Goal: Information Seeking & Learning: Check status

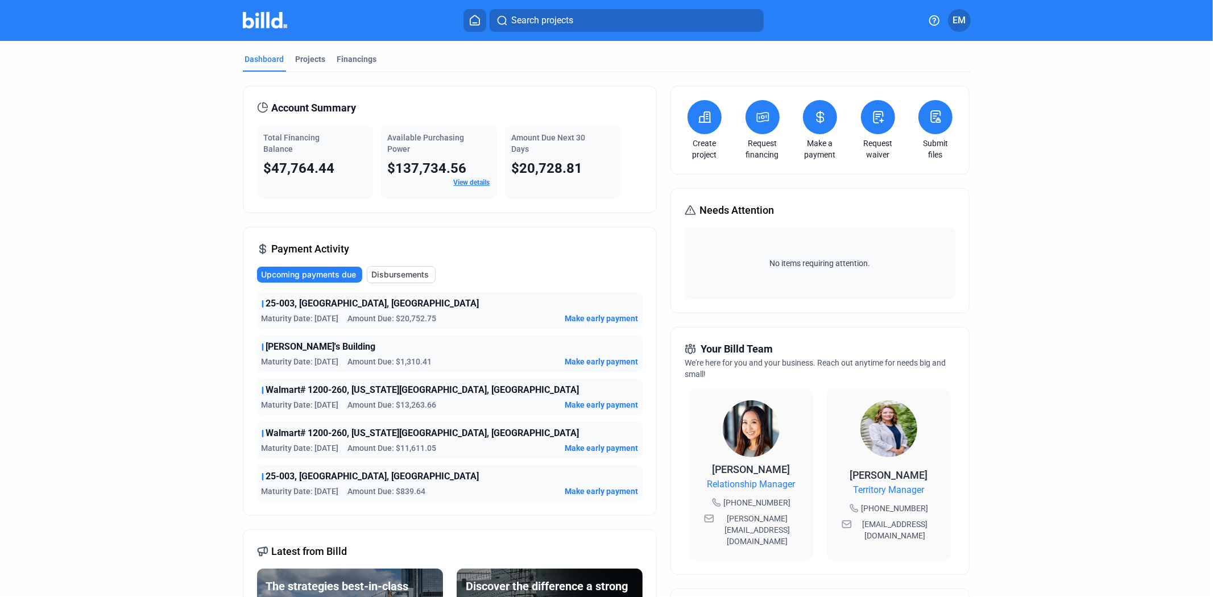
click at [336, 303] on span "25-003, [GEOGRAPHIC_DATA], [GEOGRAPHIC_DATA]" at bounding box center [372, 304] width 213 height 14
drag, startPoint x: 369, startPoint y: 304, endPoint x: 262, endPoint y: 302, distance: 107.0
click at [262, 302] on div "25-003, [GEOGRAPHIC_DATA], [GEOGRAPHIC_DATA]" at bounding box center [450, 304] width 377 height 14
copy span "25-003, [GEOGRAPHIC_DATA], [GEOGRAPHIC_DATA]"
click at [284, 303] on span "25-003, [GEOGRAPHIC_DATA], [GEOGRAPHIC_DATA]" at bounding box center [372, 304] width 213 height 14
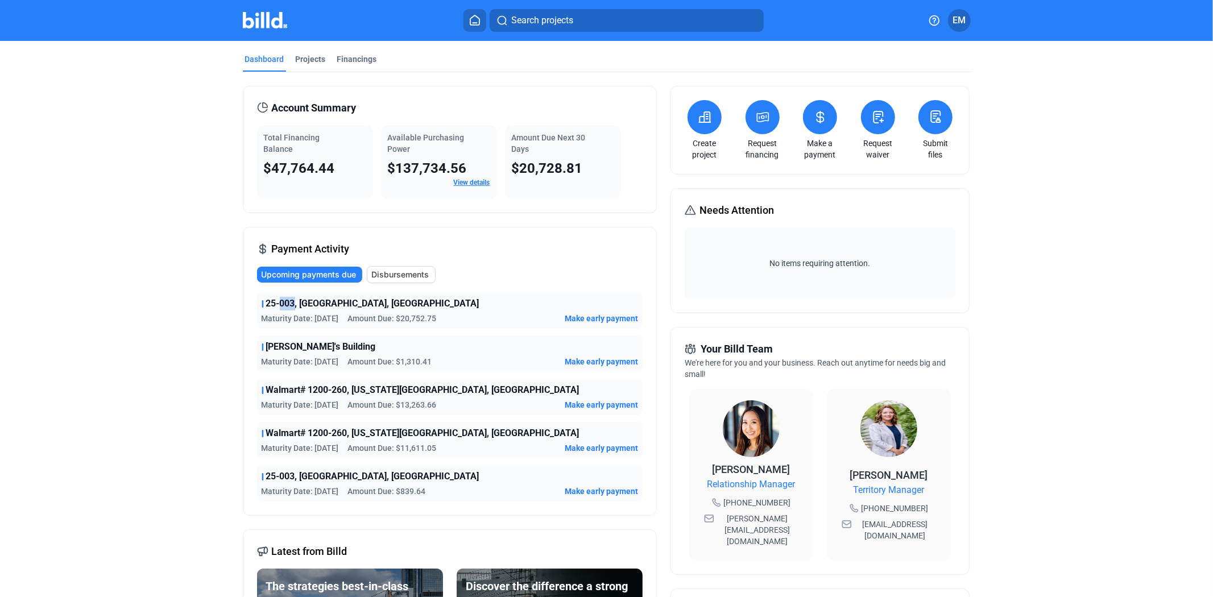
click at [284, 303] on span "25-003, [GEOGRAPHIC_DATA], [GEOGRAPHIC_DATA]" at bounding box center [372, 304] width 213 height 14
copy span "25-003, [GEOGRAPHIC_DATA], [GEOGRAPHIC_DATA]"
click at [294, 304] on span "25-003, [GEOGRAPHIC_DATA], [GEOGRAPHIC_DATA]" at bounding box center [372, 304] width 213 height 14
drag, startPoint x: 370, startPoint y: 304, endPoint x: 261, endPoint y: 303, distance: 109.2
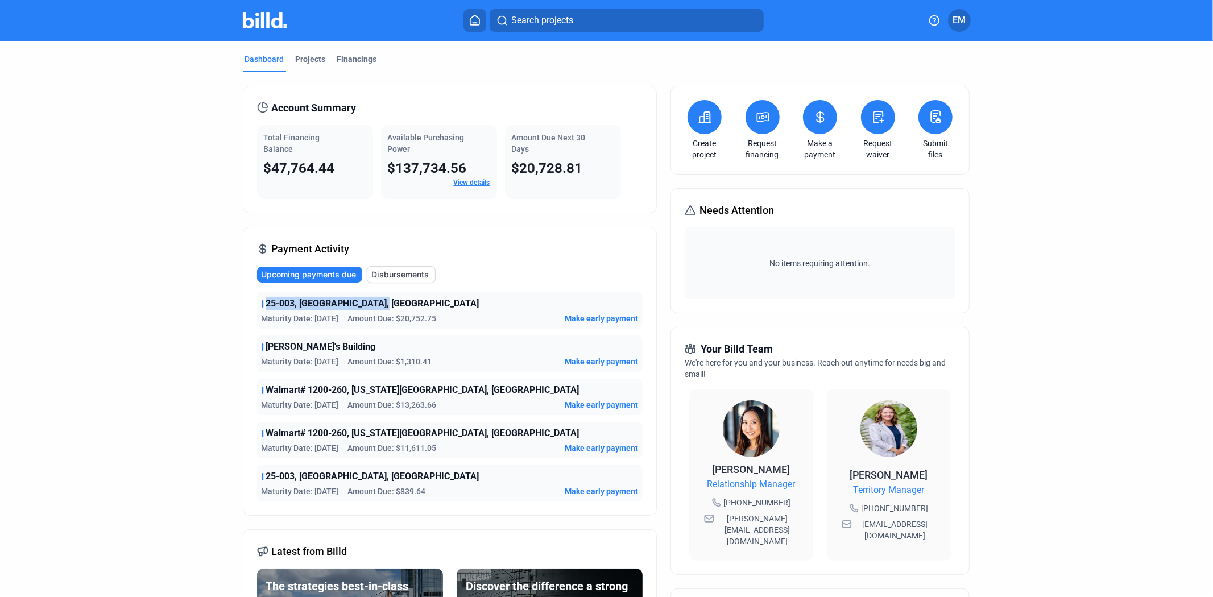
click at [262, 303] on div "25-003, [GEOGRAPHIC_DATA], [GEOGRAPHIC_DATA]" at bounding box center [450, 304] width 377 height 14
copy span "25-003, [GEOGRAPHIC_DATA], [GEOGRAPHIC_DATA]"
click at [247, 58] on div "Dashboard" at bounding box center [264, 58] width 39 height 11
drag, startPoint x: 267, startPoint y: 166, endPoint x: 344, endPoint y: 168, distance: 76.3
click at [344, 168] on div "$47,764.44" at bounding box center [315, 168] width 102 height 18
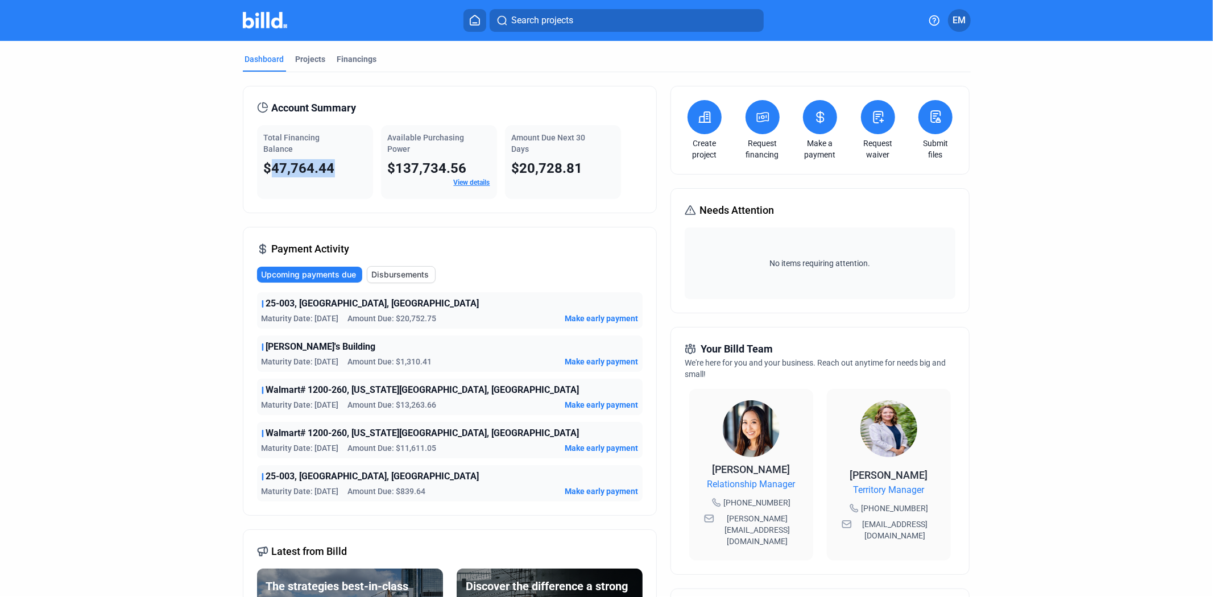
click at [267, 60] on div "Dashboard" at bounding box center [264, 58] width 39 height 11
click at [315, 59] on div "Projects" at bounding box center [311, 58] width 30 height 11
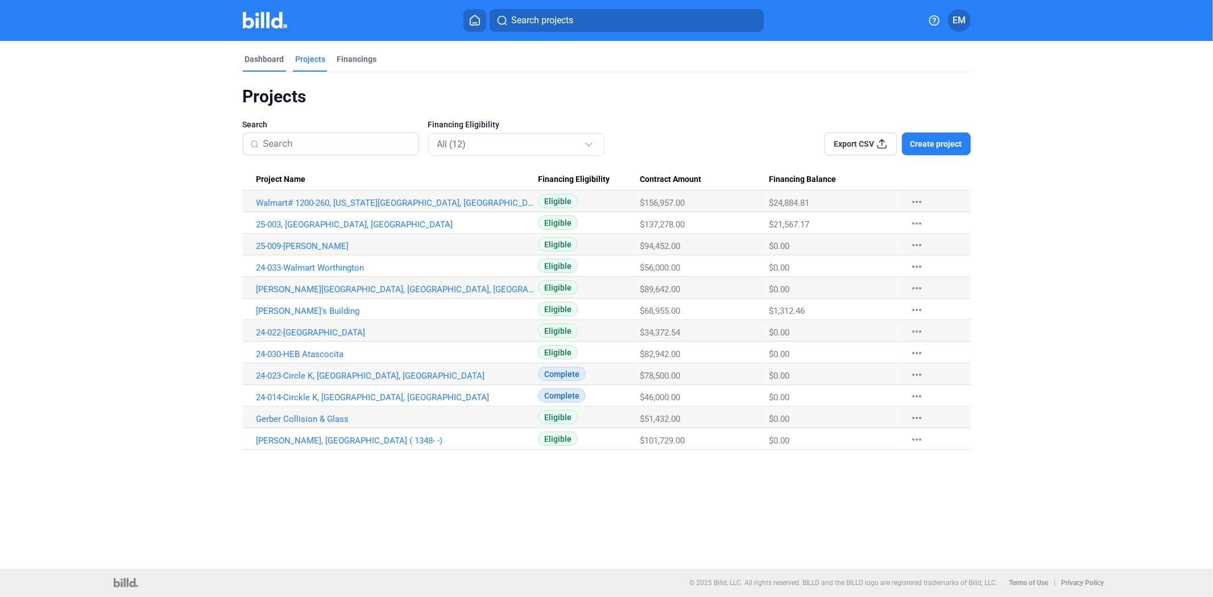
click at [258, 53] on div "Dashboard" at bounding box center [264, 58] width 39 height 11
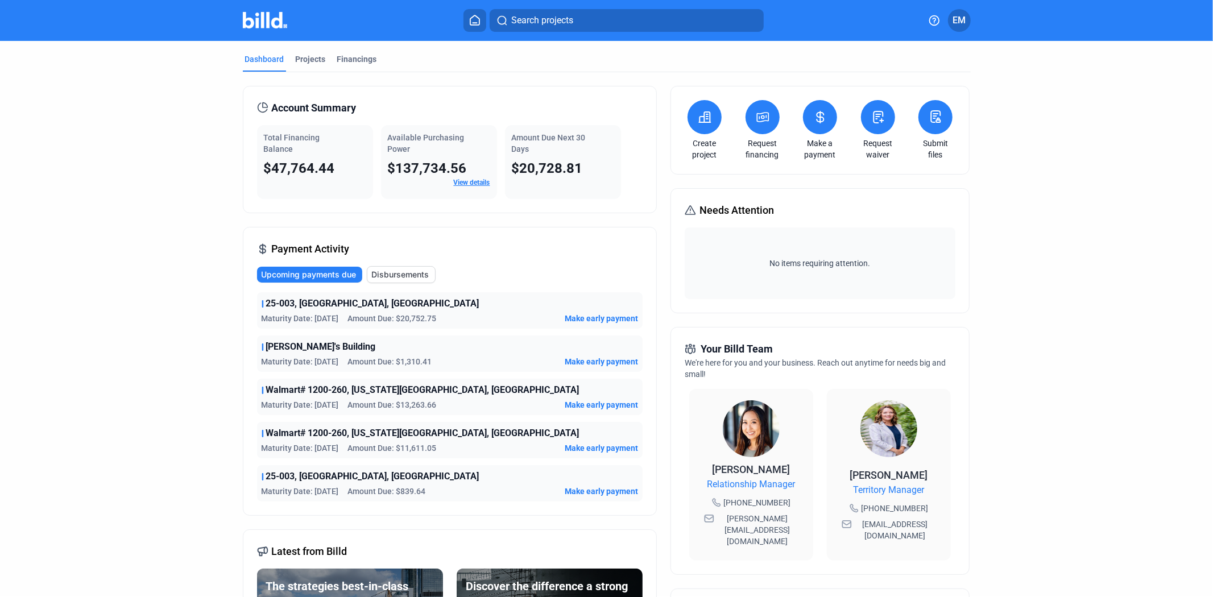
click at [378, 275] on span "Disbursements" at bounding box center [400, 274] width 57 height 11
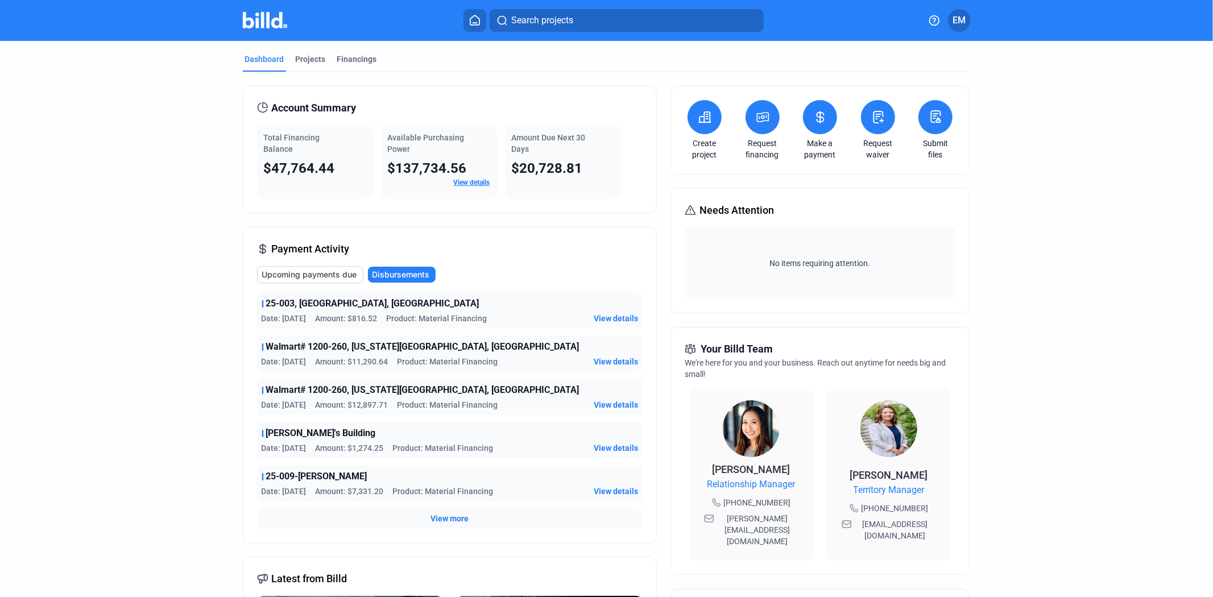
click at [304, 274] on span "Upcoming payments due" at bounding box center [309, 274] width 95 height 11
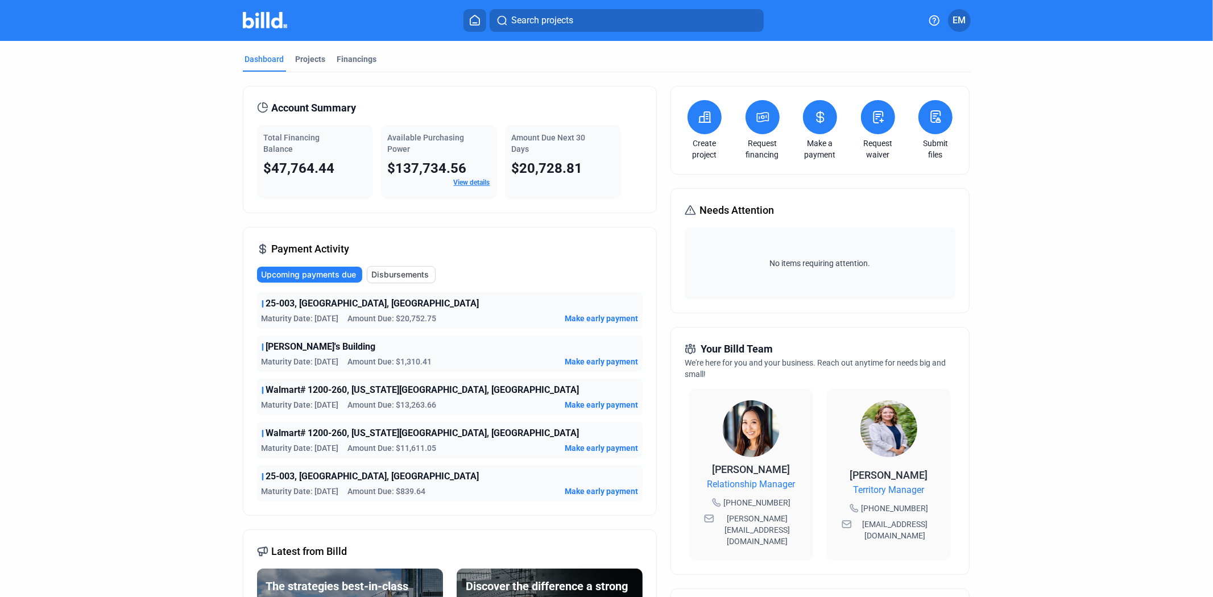
click at [280, 24] on img at bounding box center [265, 20] width 45 height 16
